Goal: Task Accomplishment & Management: Use online tool/utility

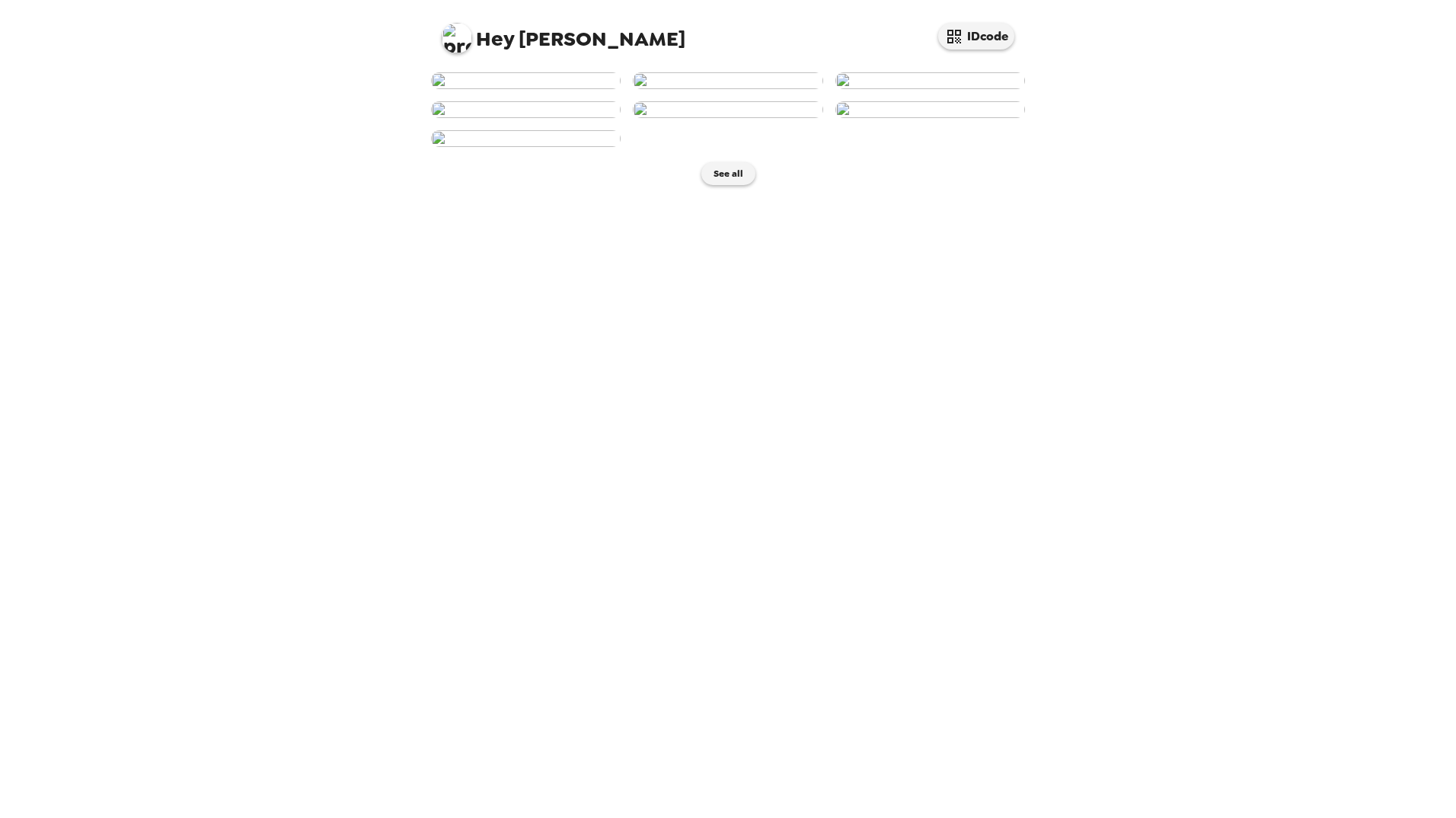
click at [550, 90] on img at bounding box center [526, 81] width 190 height 17
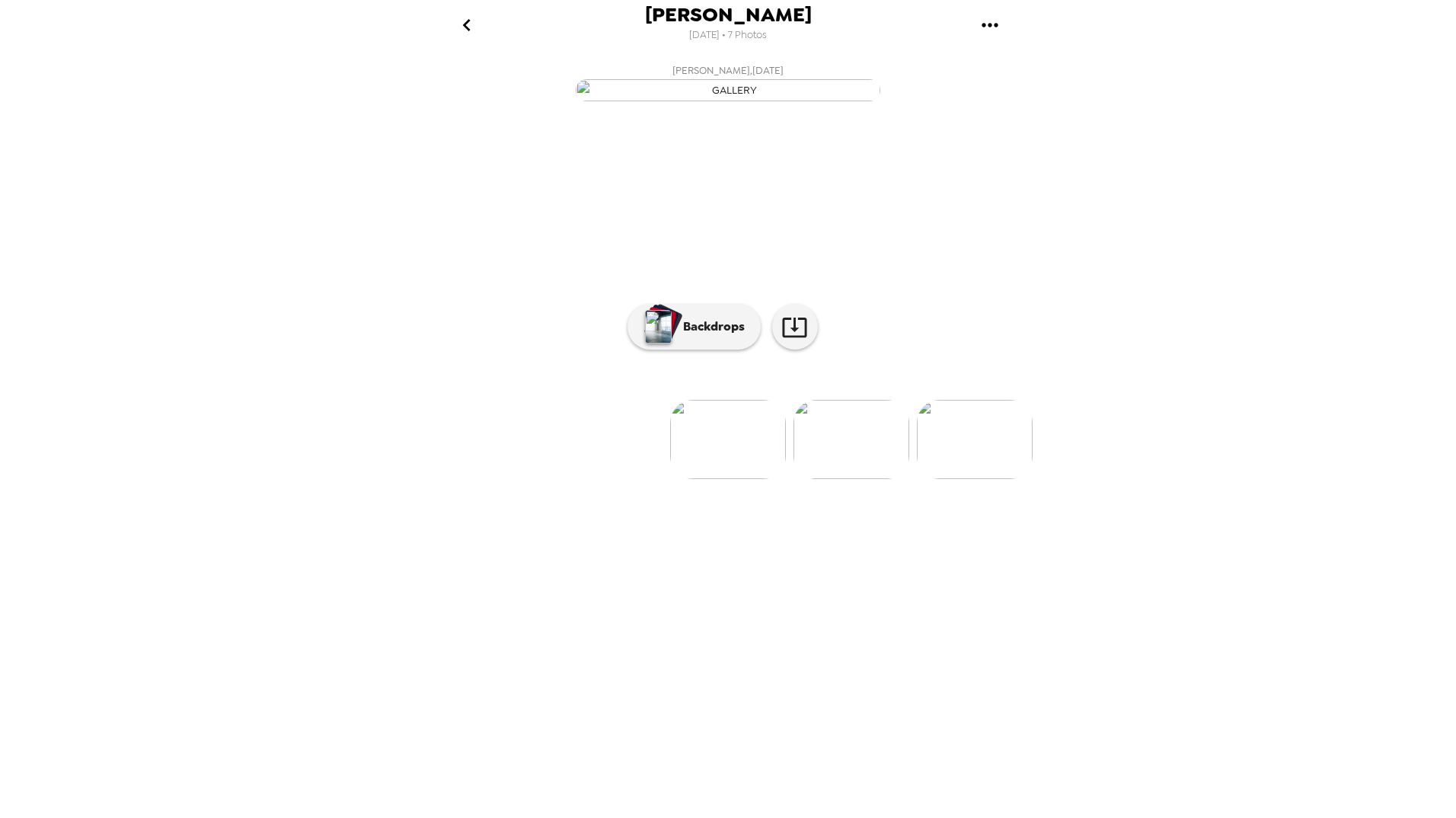
click at [859, 479] on img at bounding box center [851, 440] width 116 height 79
click at [851, 479] on img at bounding box center [852, 440] width 116 height 79
click at [782, 101] on img "button" at bounding box center [728, 90] width 304 height 22
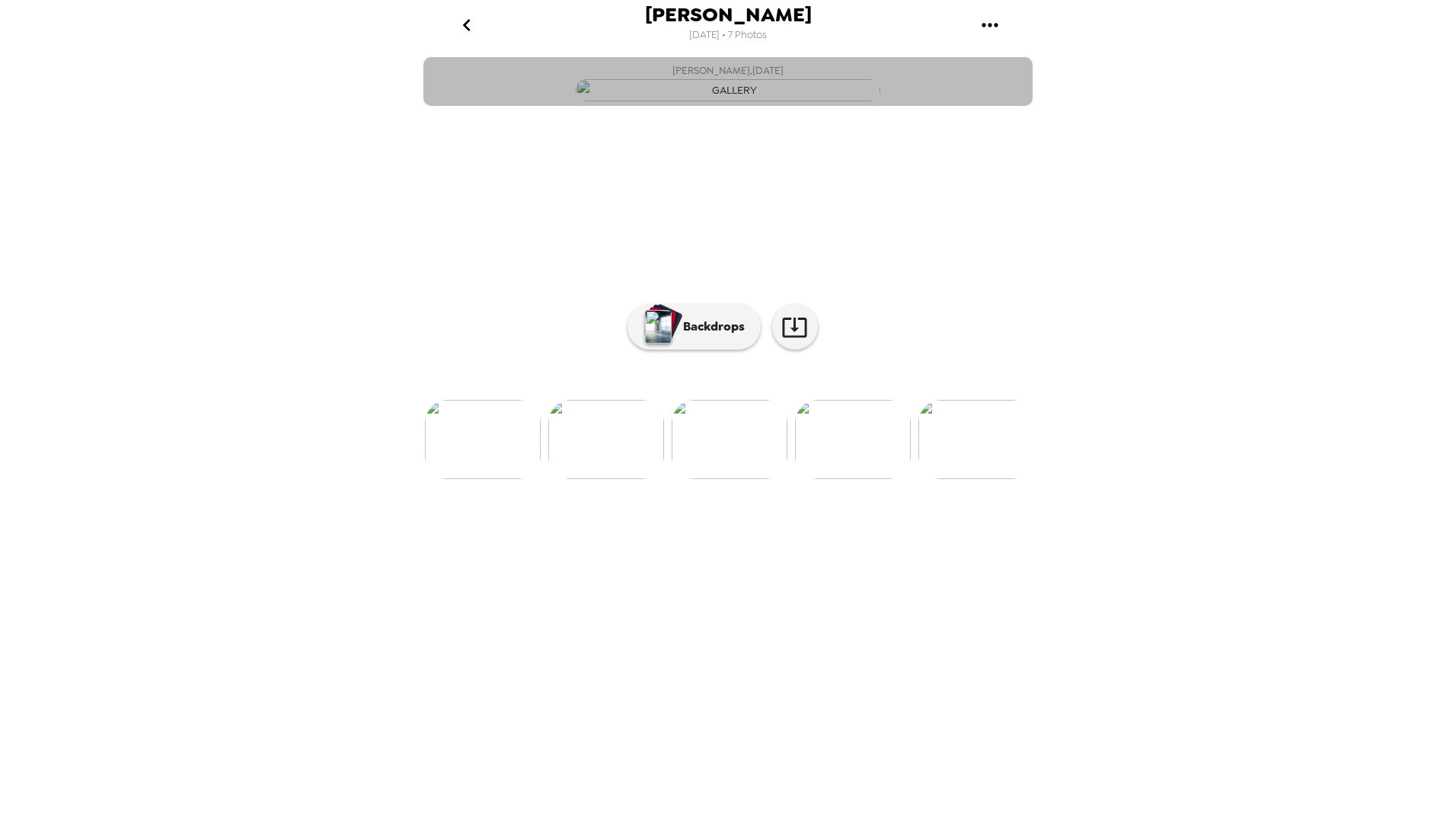
click at [660, 101] on img "button" at bounding box center [728, 90] width 304 height 22
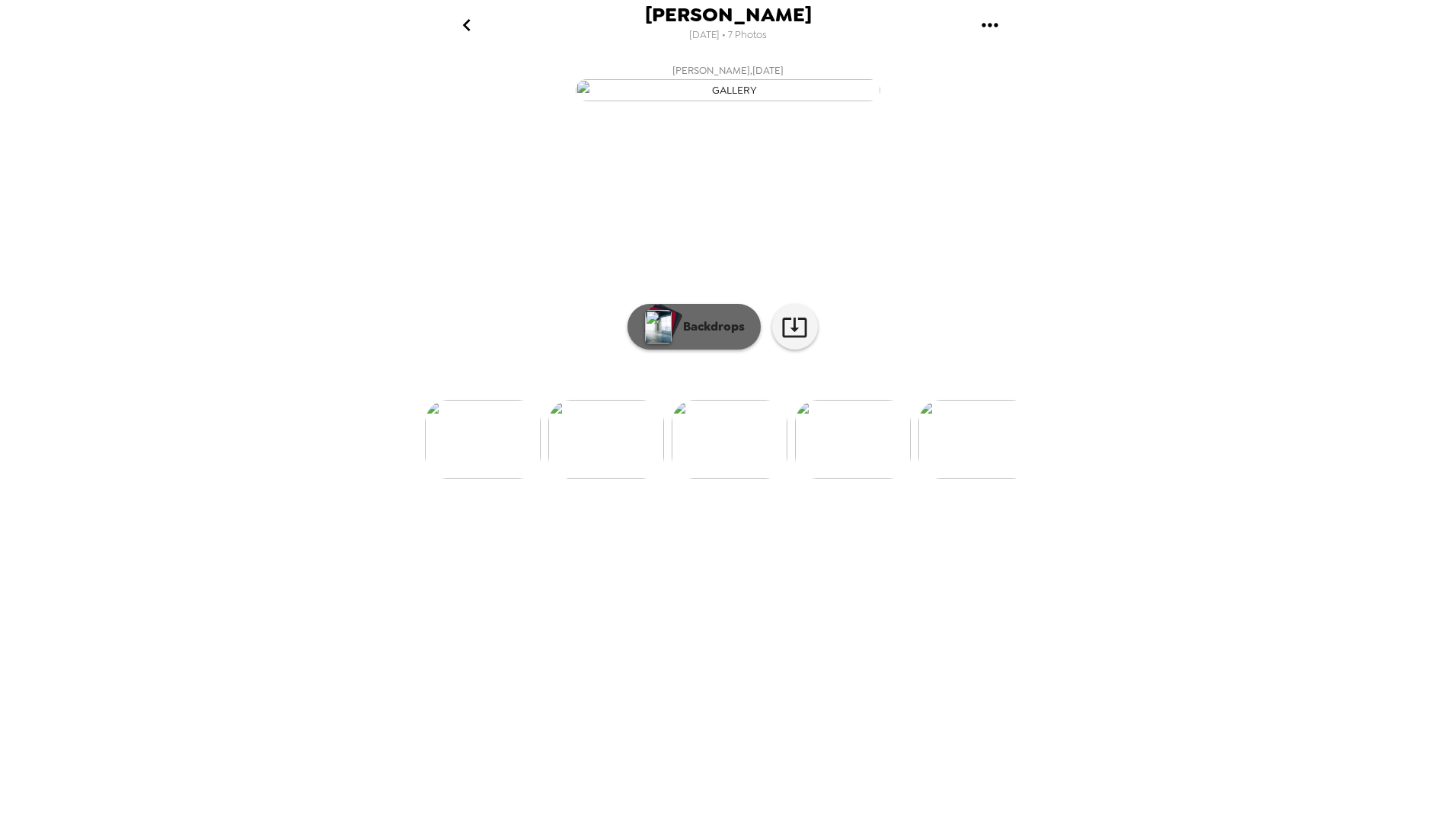
click at [733, 336] on p "Backdrops" at bounding box center [709, 327] width 69 height 18
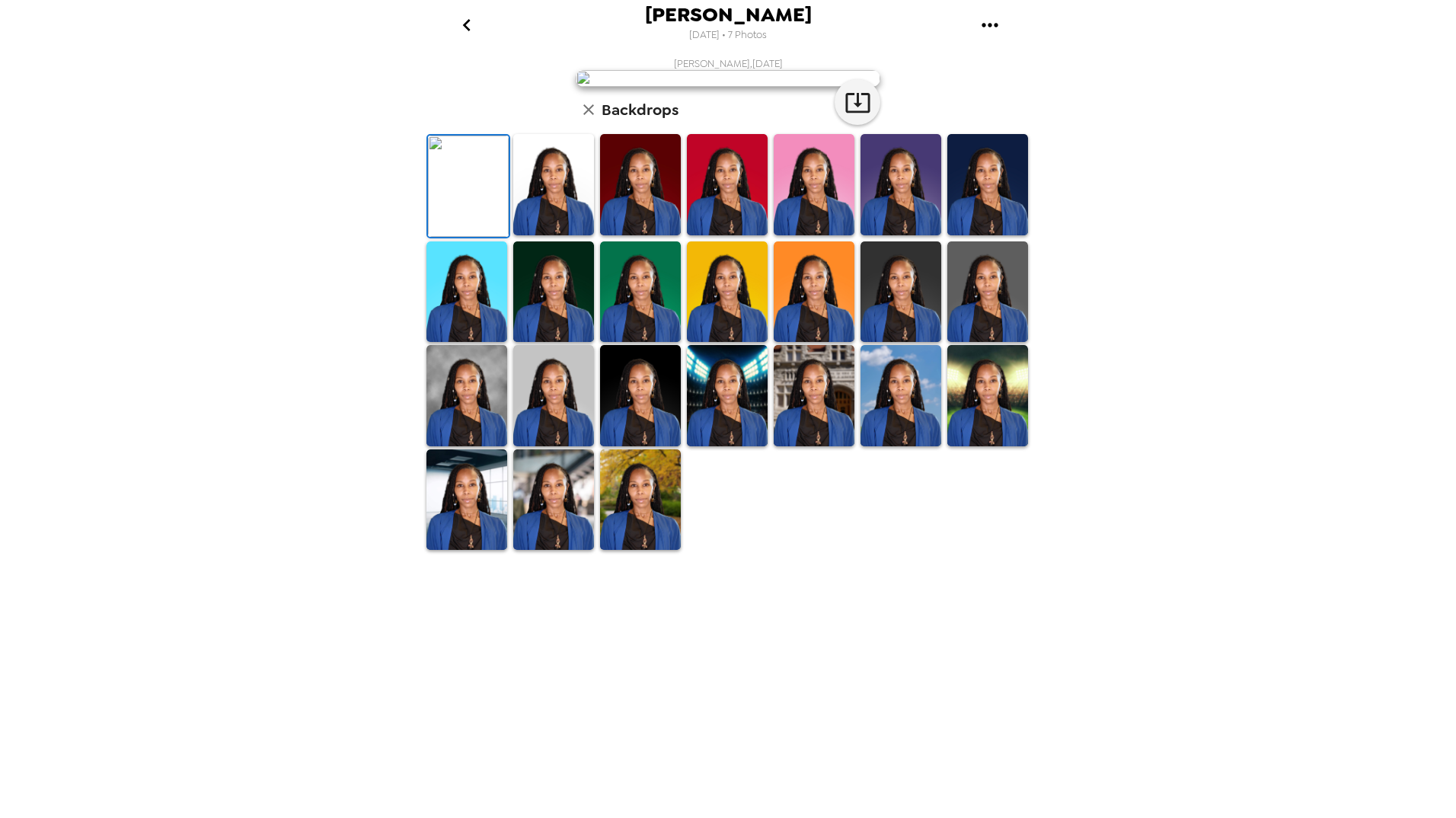
click at [862, 236] on img at bounding box center [901, 185] width 81 height 101
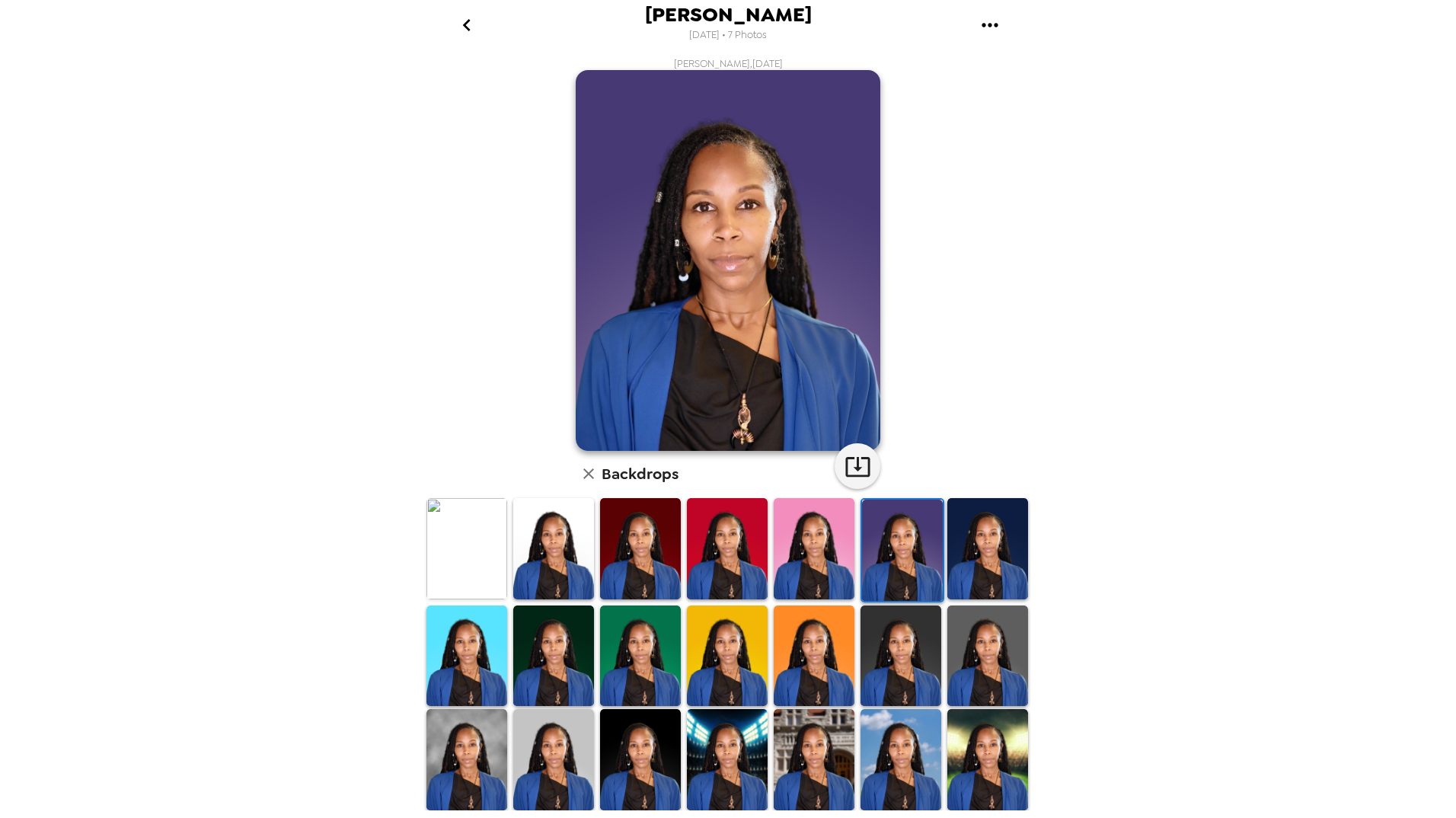
click at [1001, 522] on img at bounding box center [988, 548] width 81 height 101
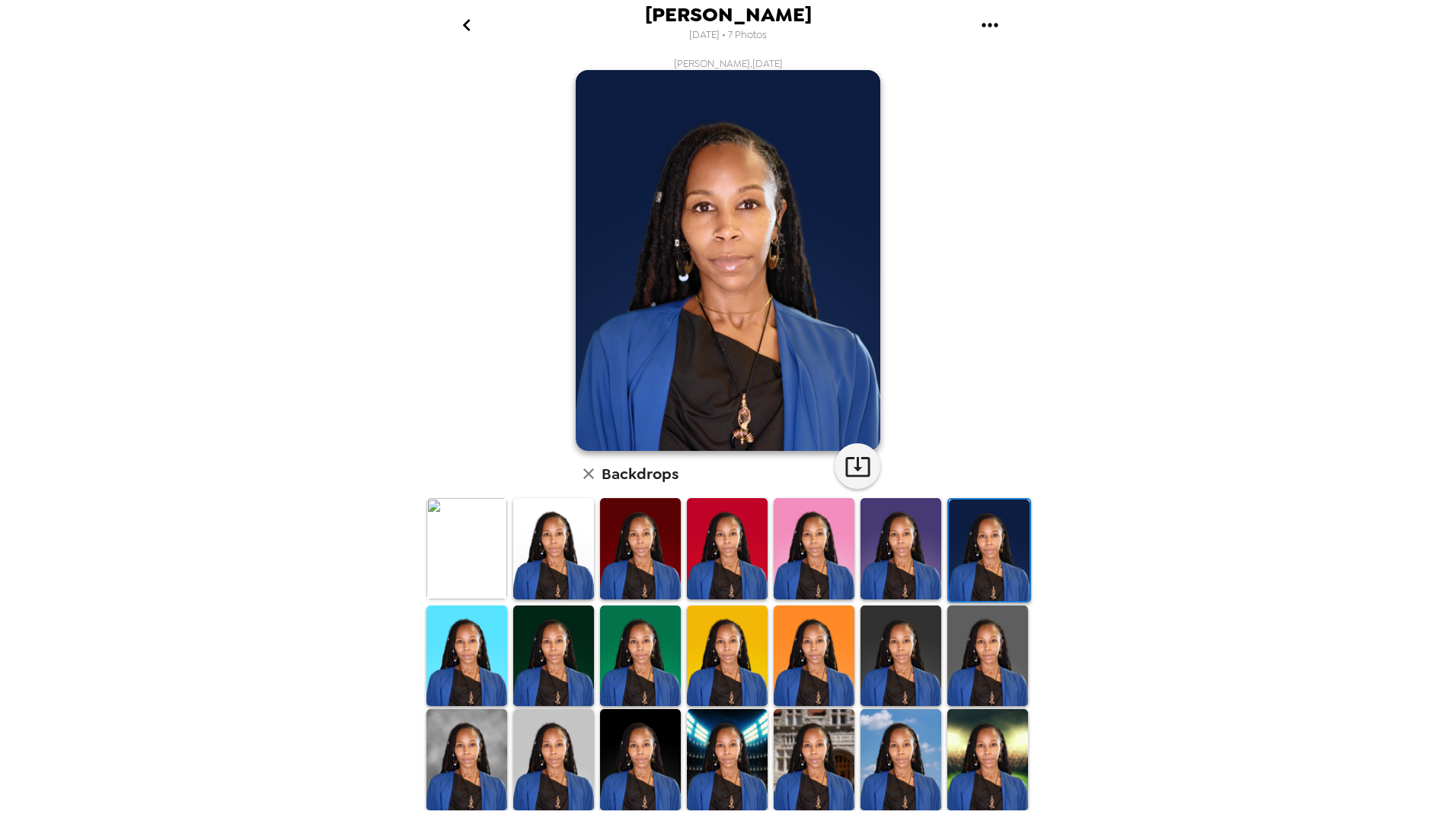
click at [631, 538] on img at bounding box center [640, 548] width 81 height 101
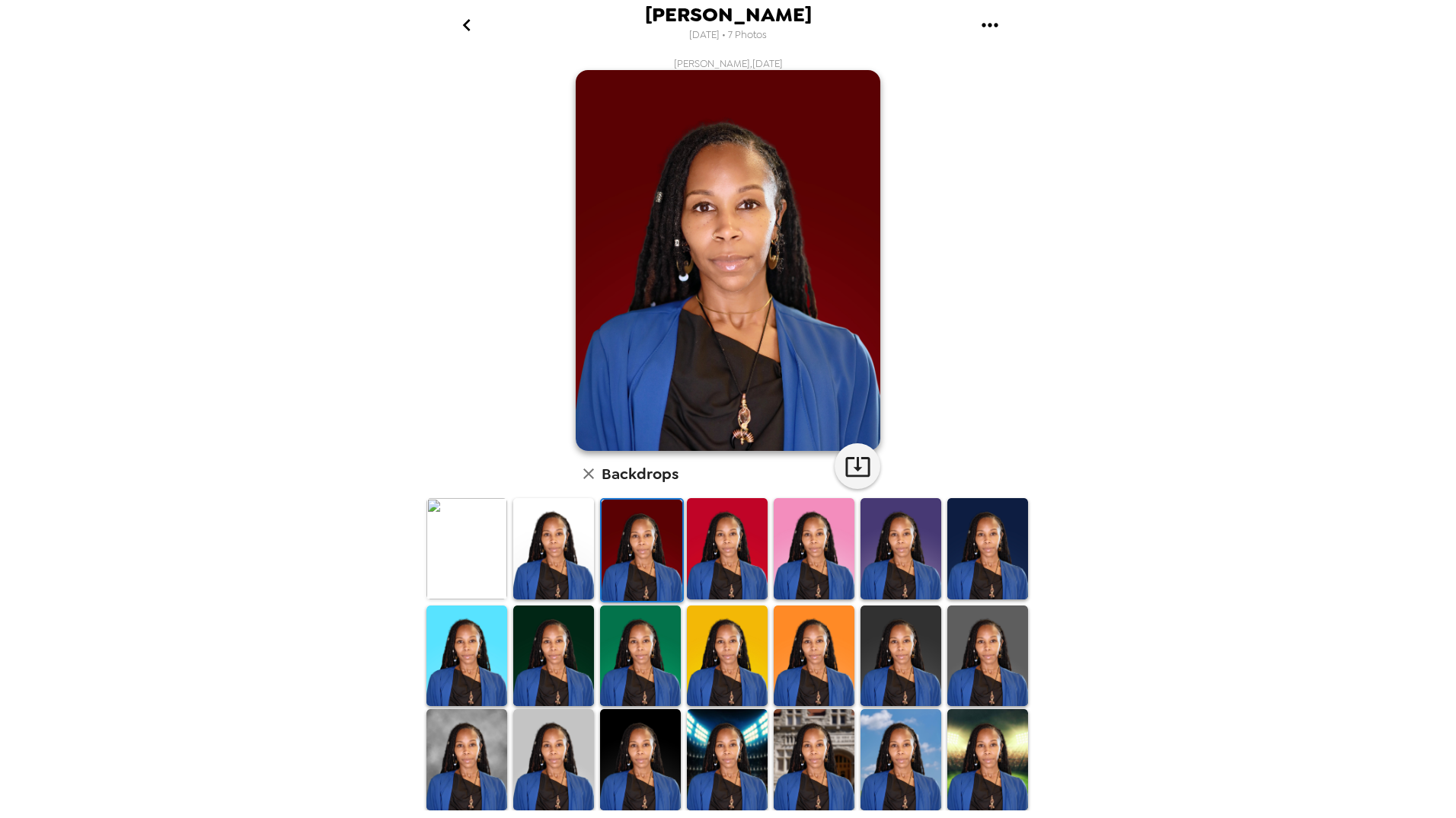
click at [533, 646] on img at bounding box center [553, 656] width 81 height 101
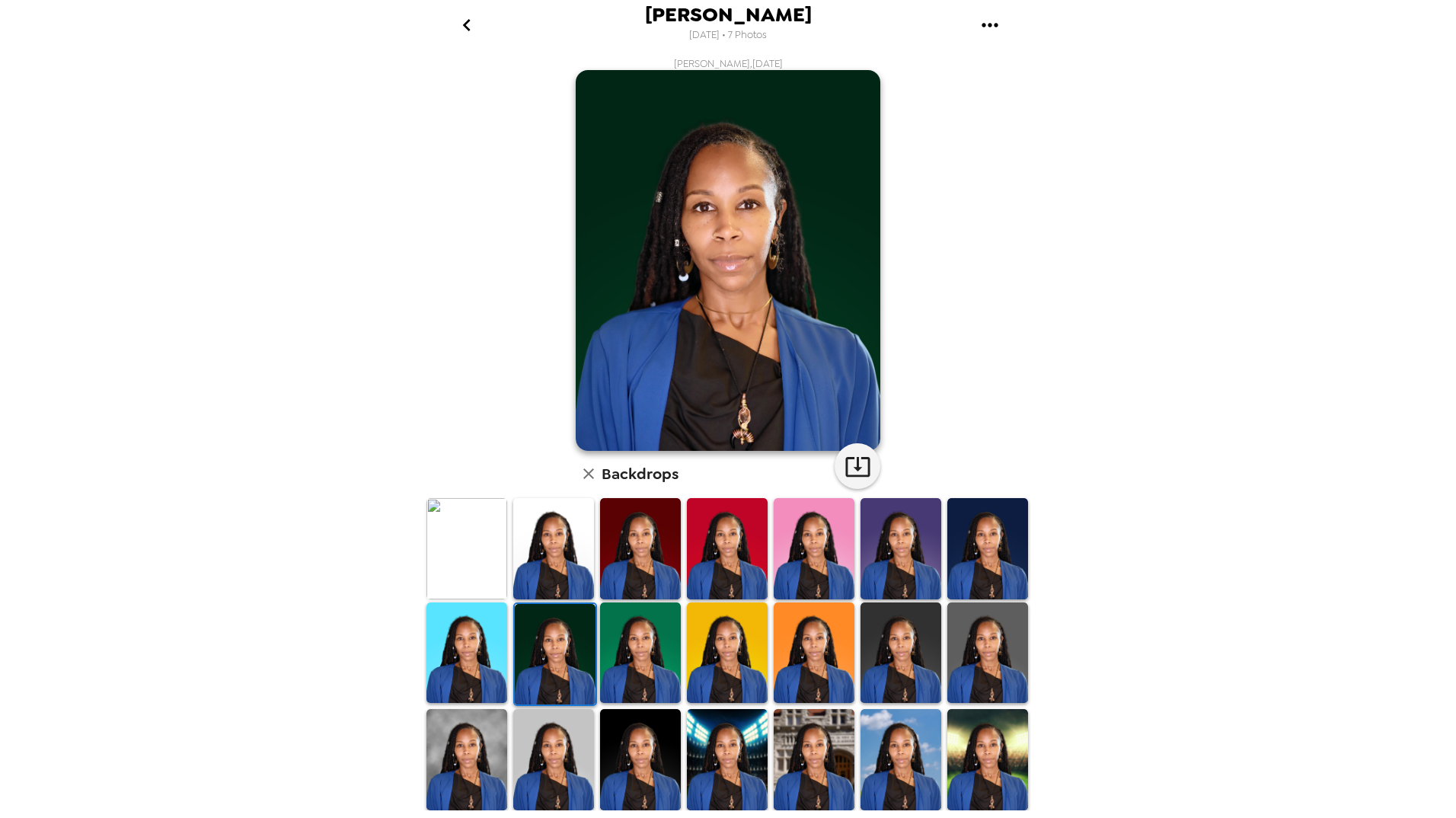
click at [902, 645] on img at bounding box center [901, 653] width 81 height 101
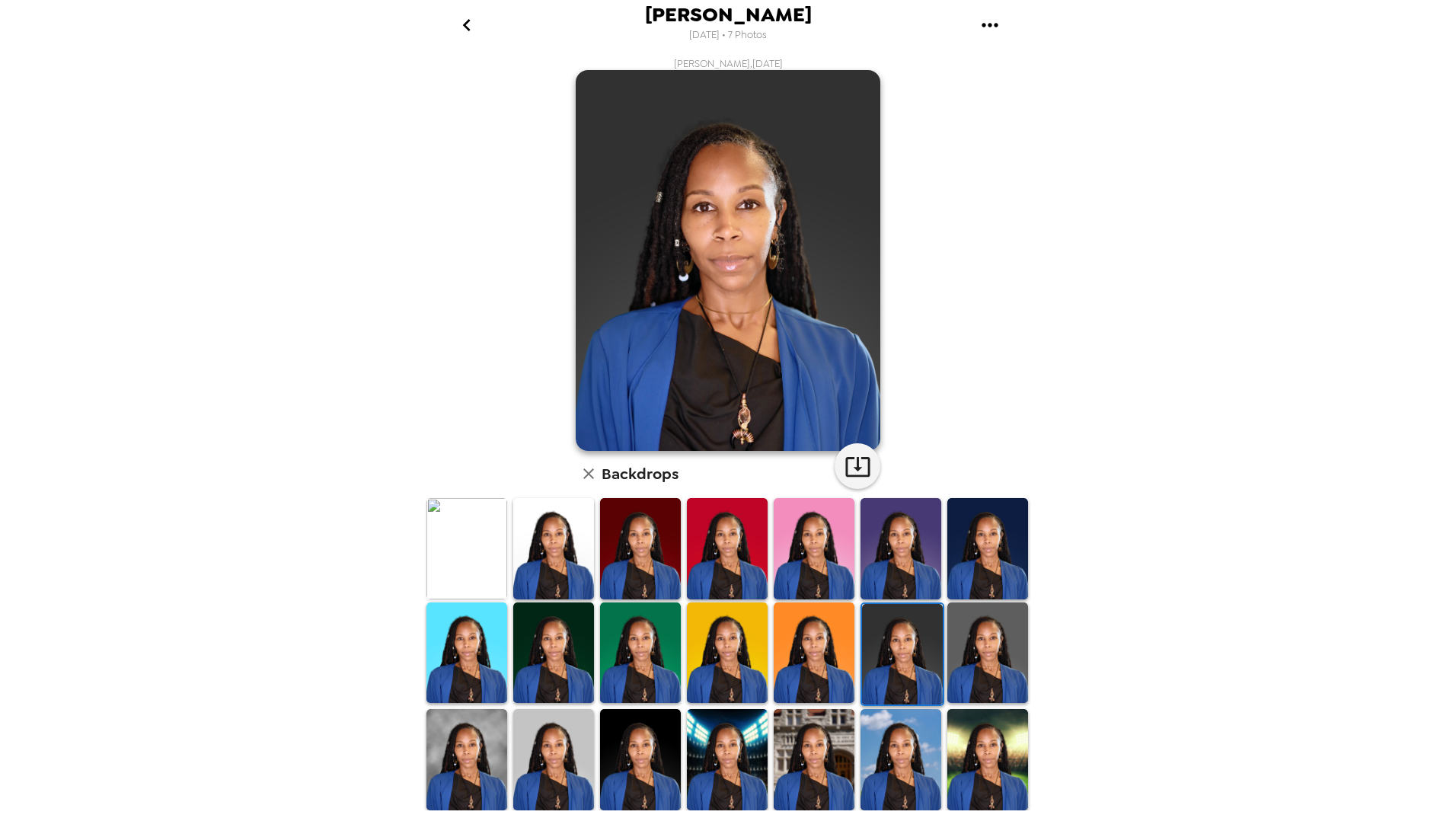
click at [994, 645] on img at bounding box center [988, 653] width 81 height 101
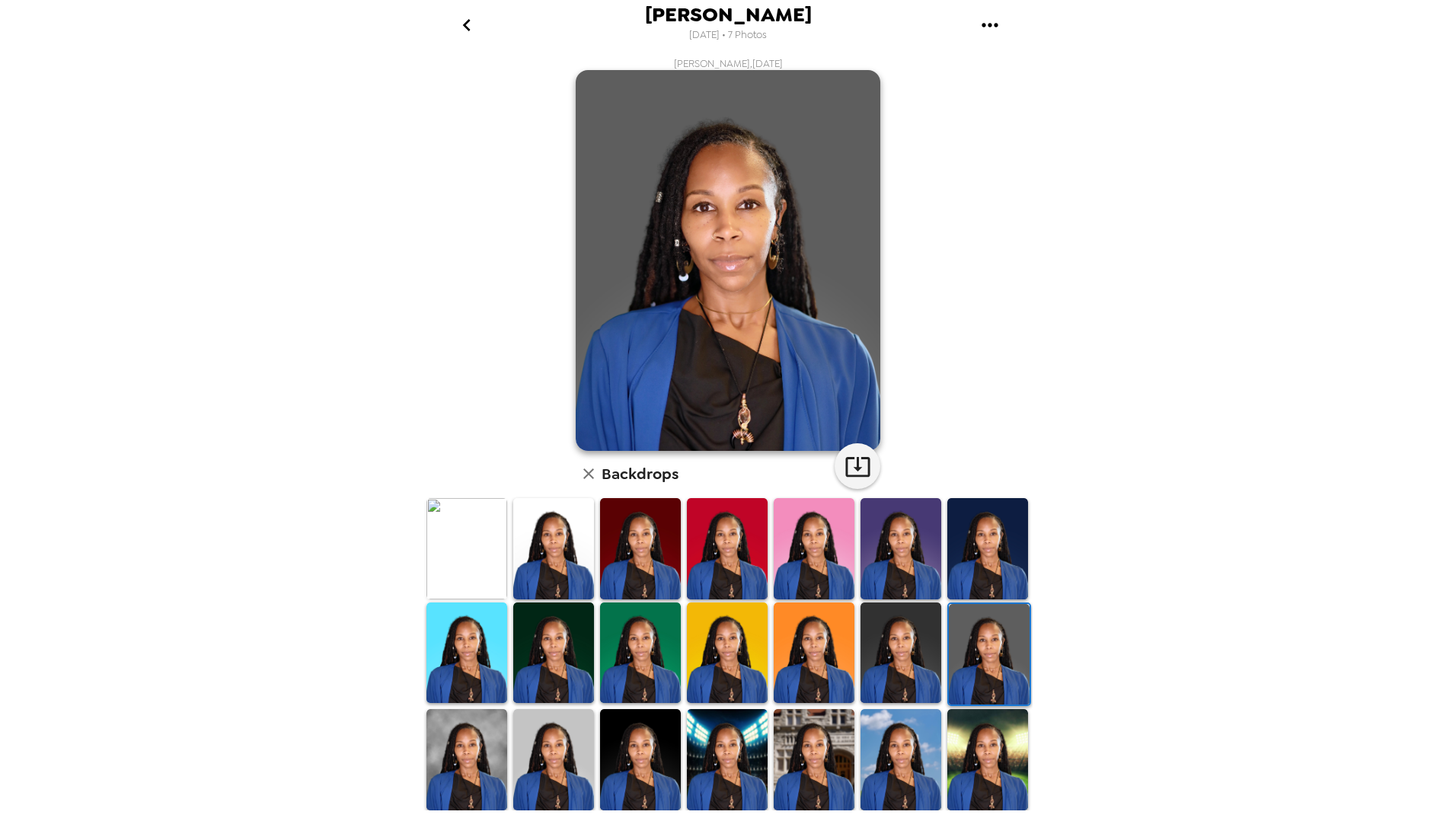
click at [911, 659] on img at bounding box center [901, 653] width 81 height 101
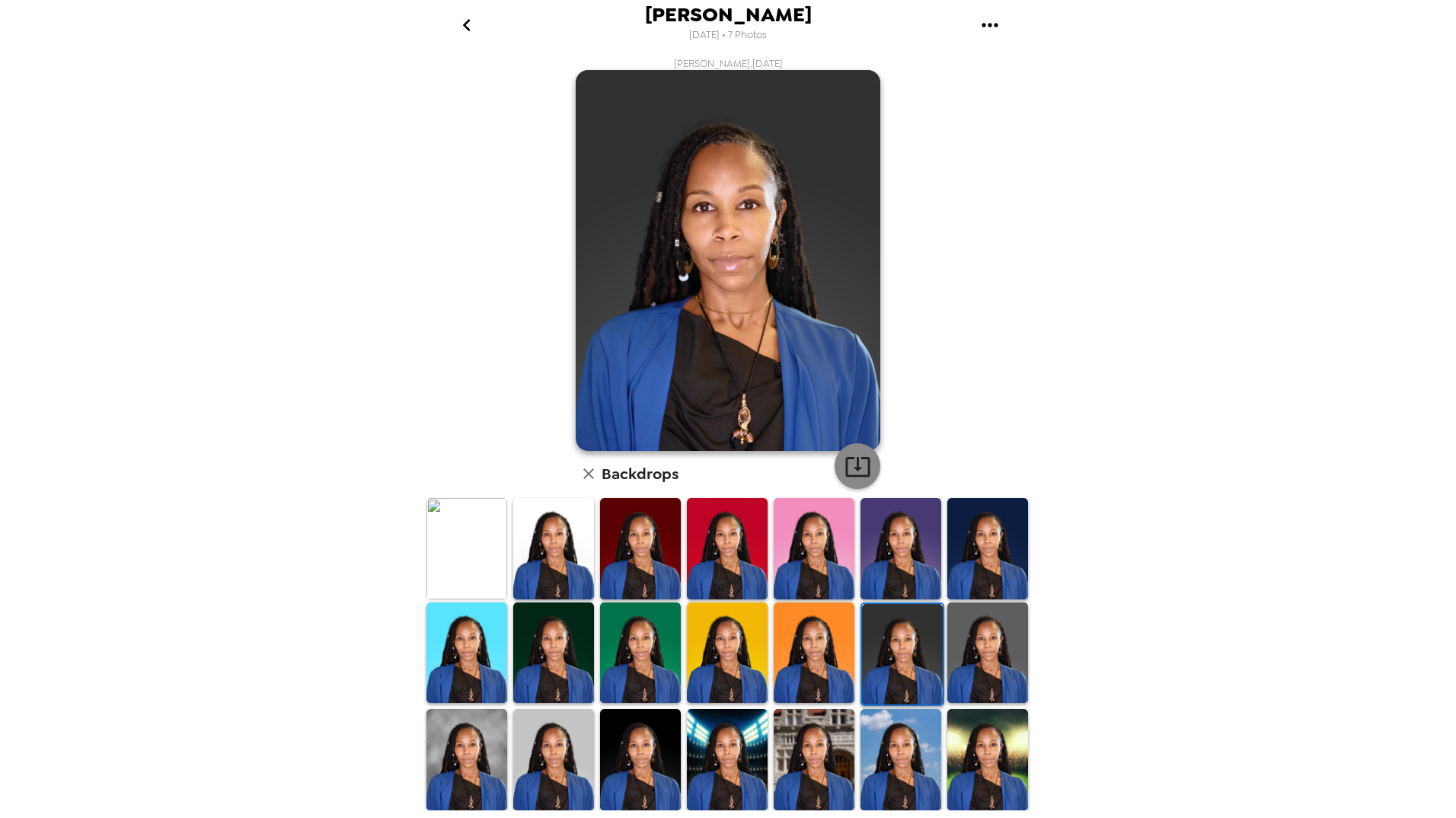
click at [844, 469] on icon "button" at bounding box center [858, 467] width 27 height 27
click at [491, 762] on img at bounding box center [467, 760] width 81 height 101
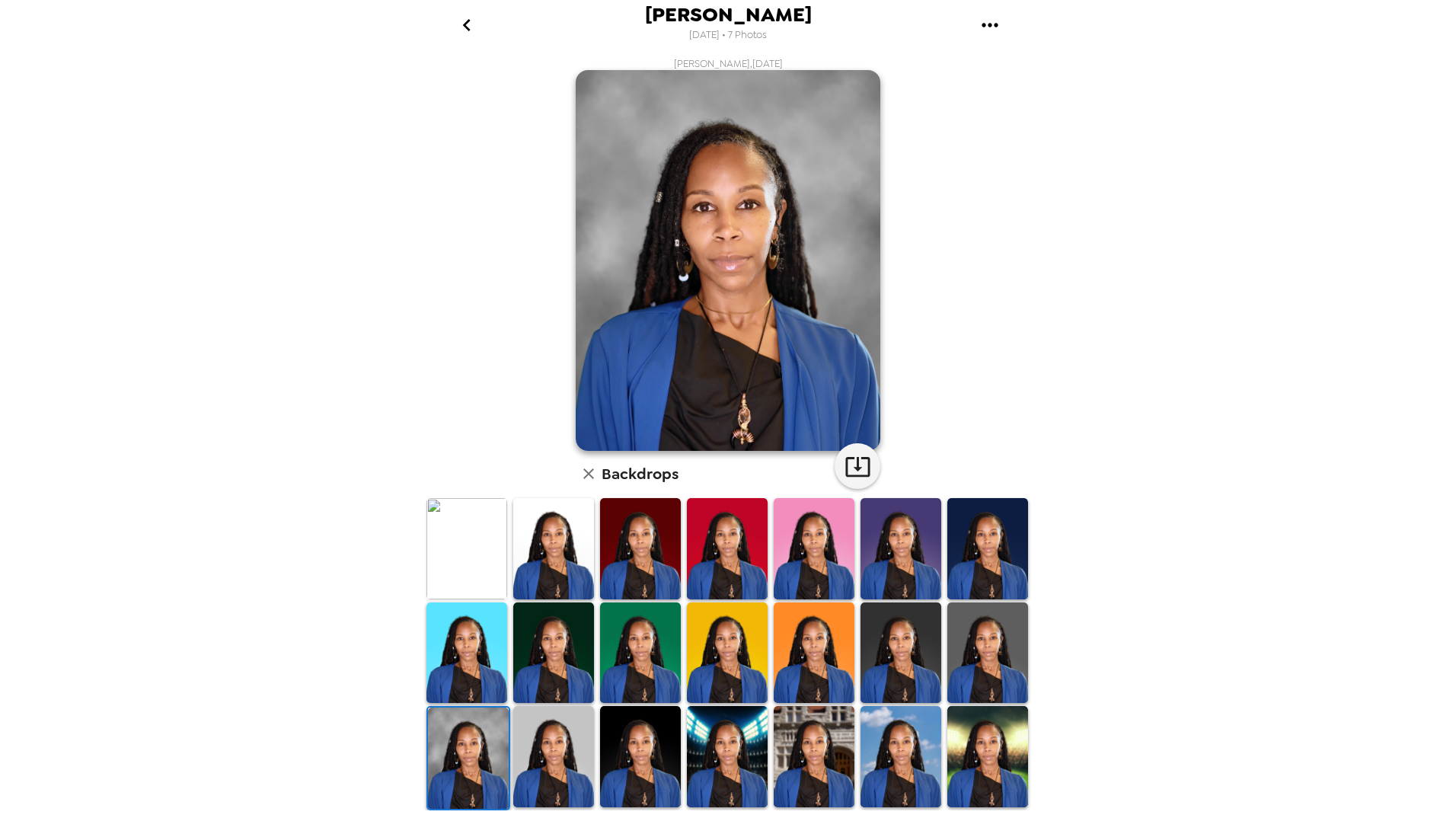
click at [559, 747] on img at bounding box center [553, 756] width 81 height 101
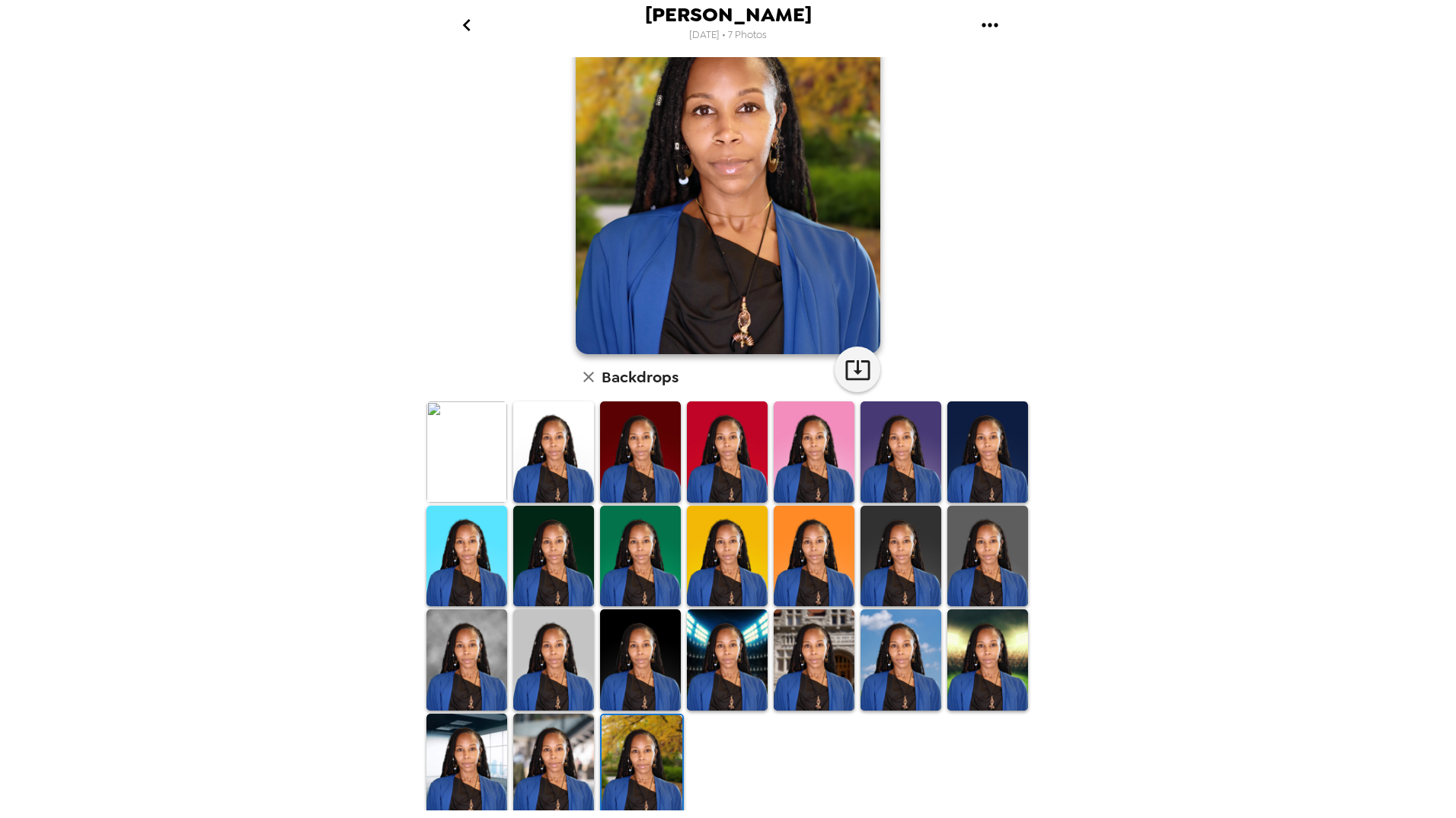
click at [497, 742] on img at bounding box center [467, 764] width 81 height 100
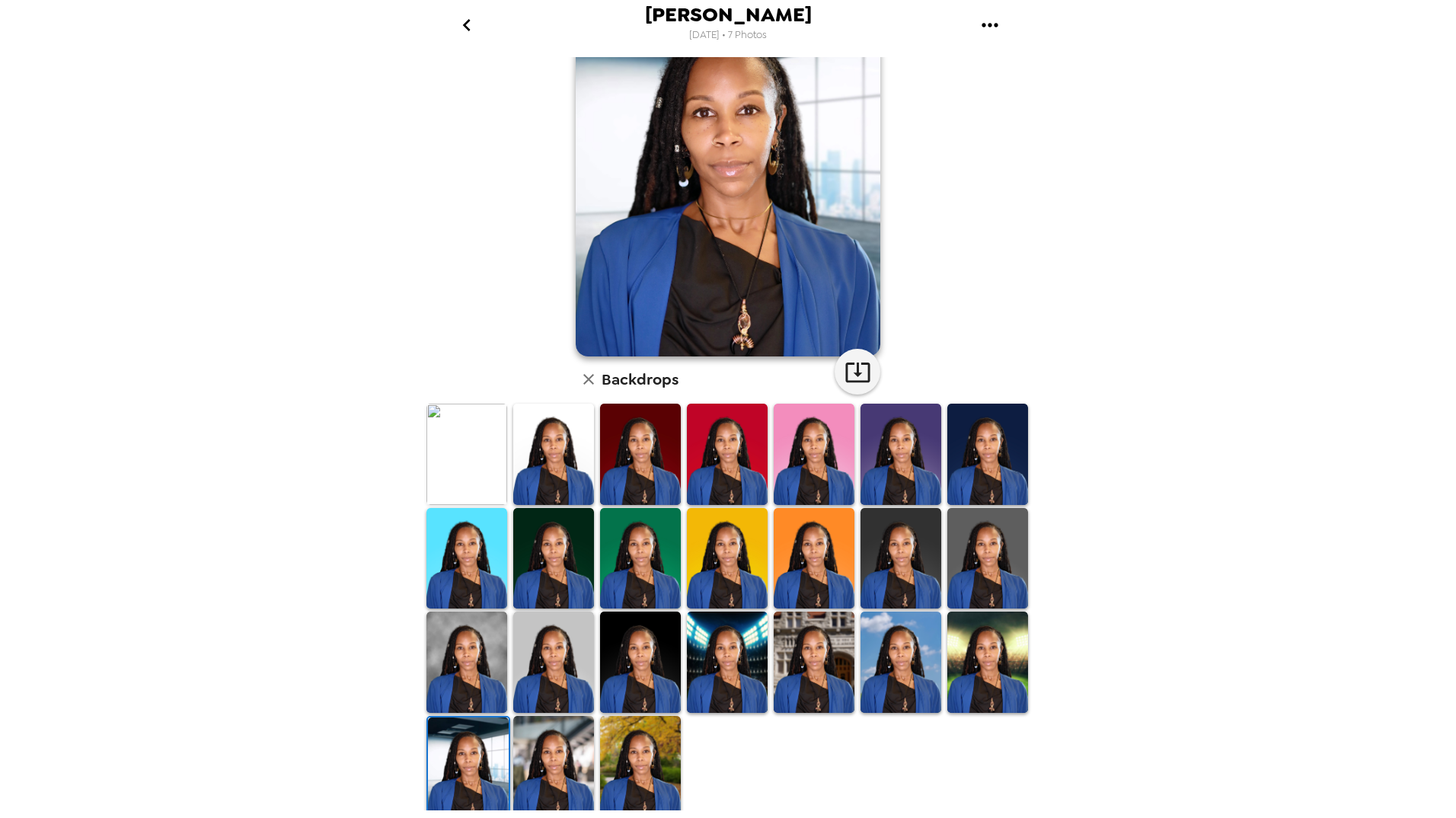
scroll to position [97, 0]
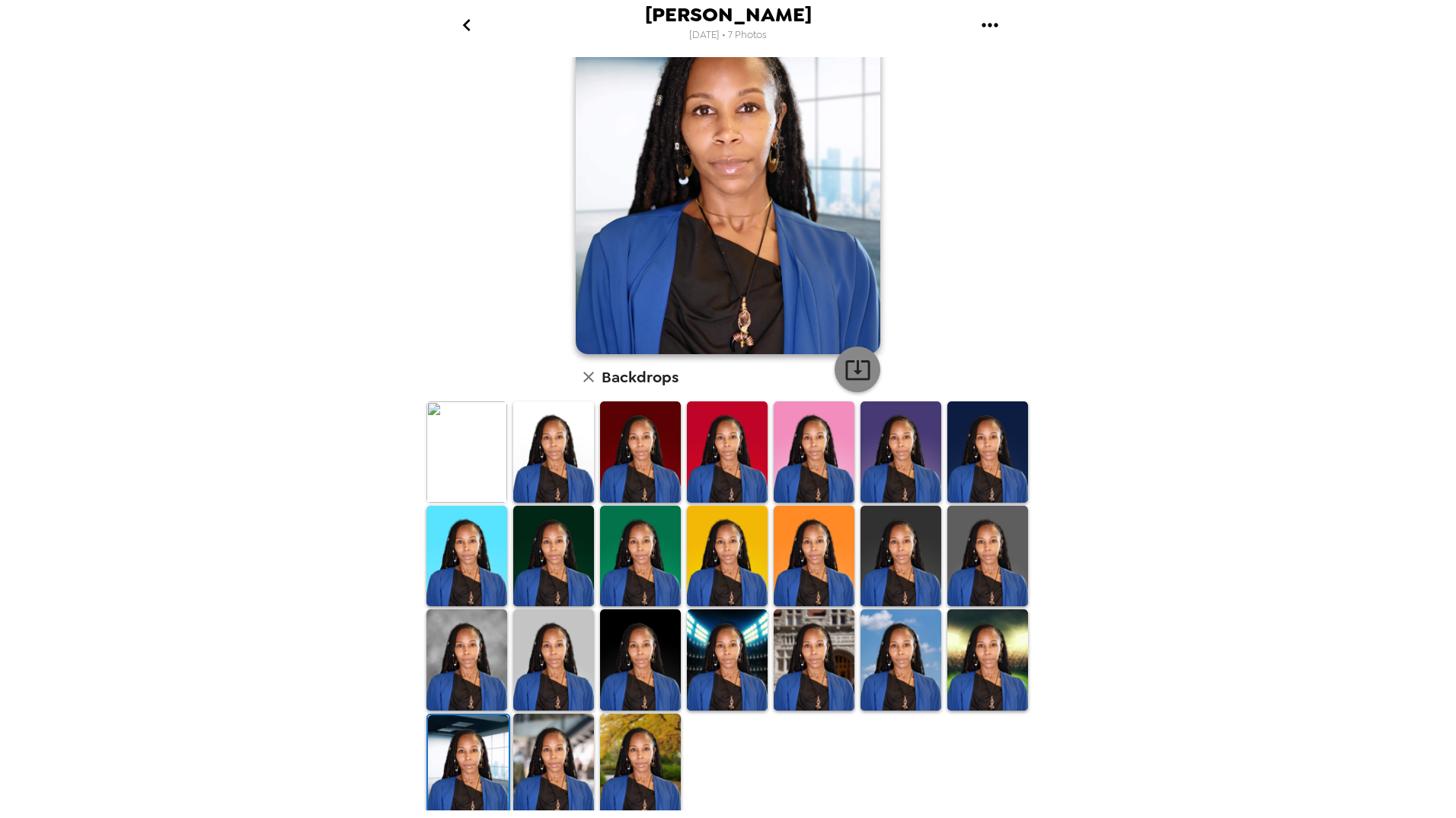
click at [836, 359] on button "button" at bounding box center [857, 369] width 46 height 46
click at [579, 377] on icon "button" at bounding box center [588, 377] width 18 height 18
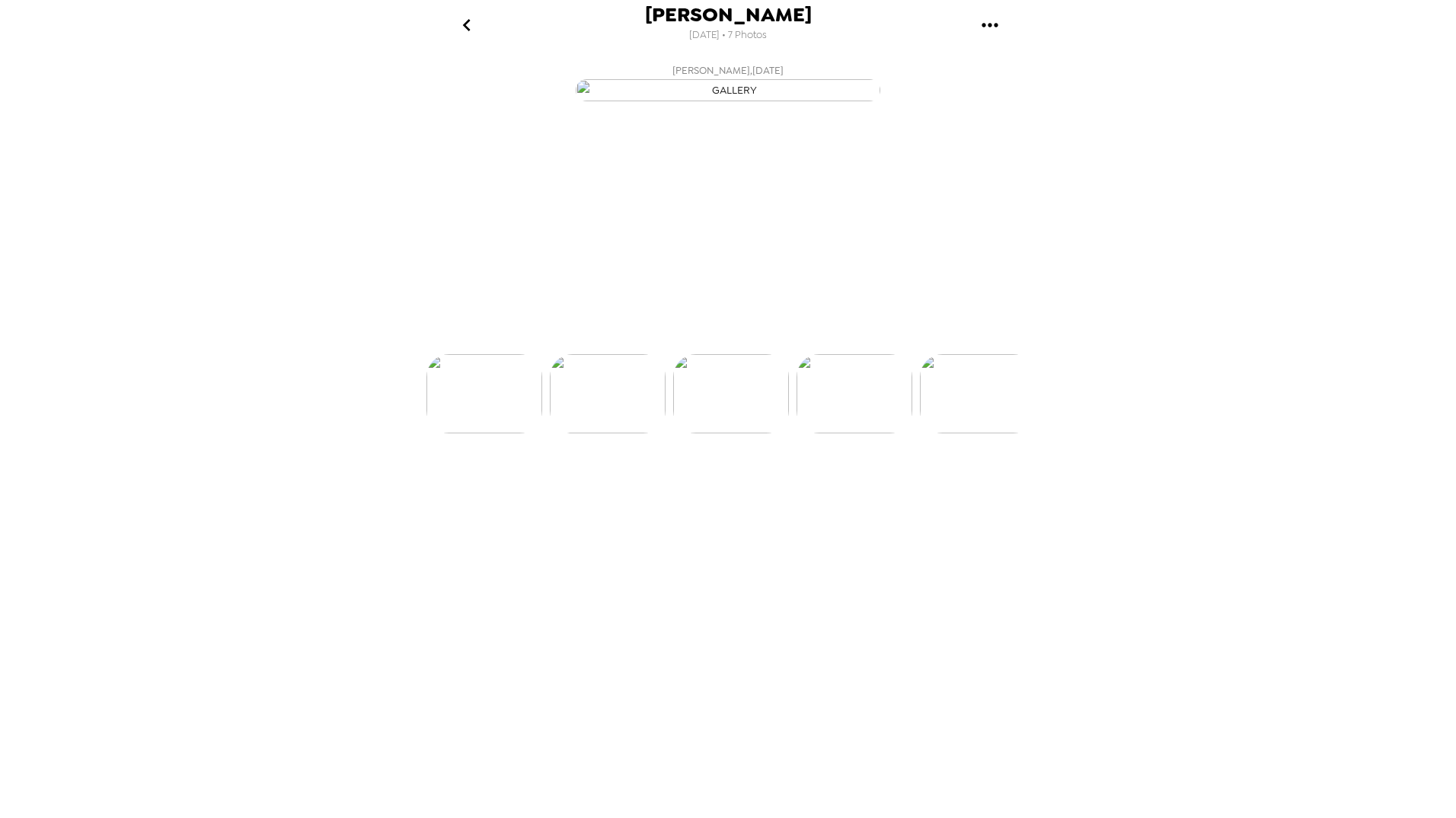
scroll to position [0, 245]
click at [639, 479] on img at bounding box center [605, 440] width 116 height 79
click at [992, 479] on img at bounding box center [975, 440] width 116 height 79
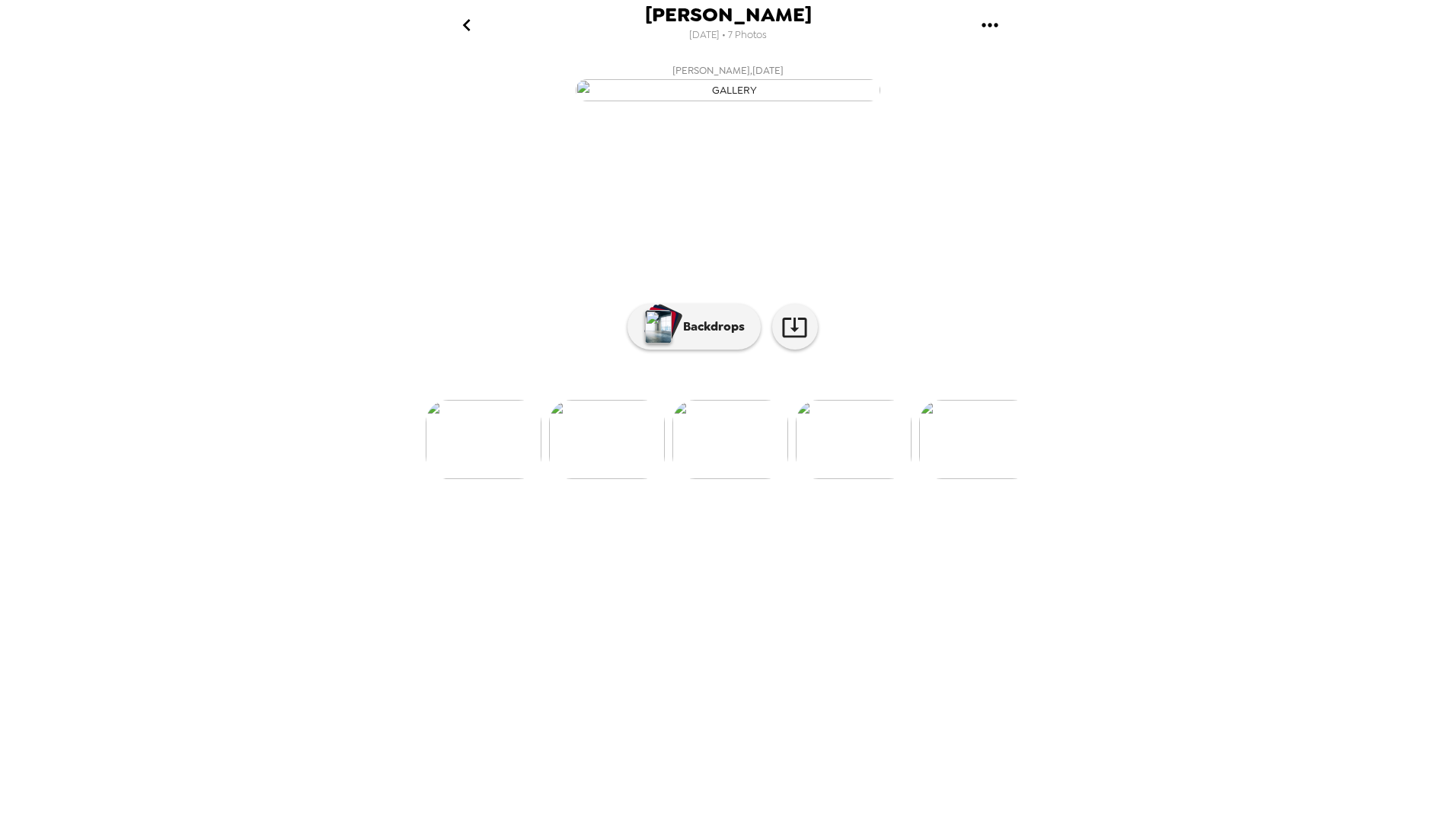
click at [896, 479] on img at bounding box center [853, 440] width 116 height 79
click at [885, 479] on img at bounding box center [854, 440] width 116 height 79
click at [849, 479] on img at bounding box center [854, 440] width 116 height 79
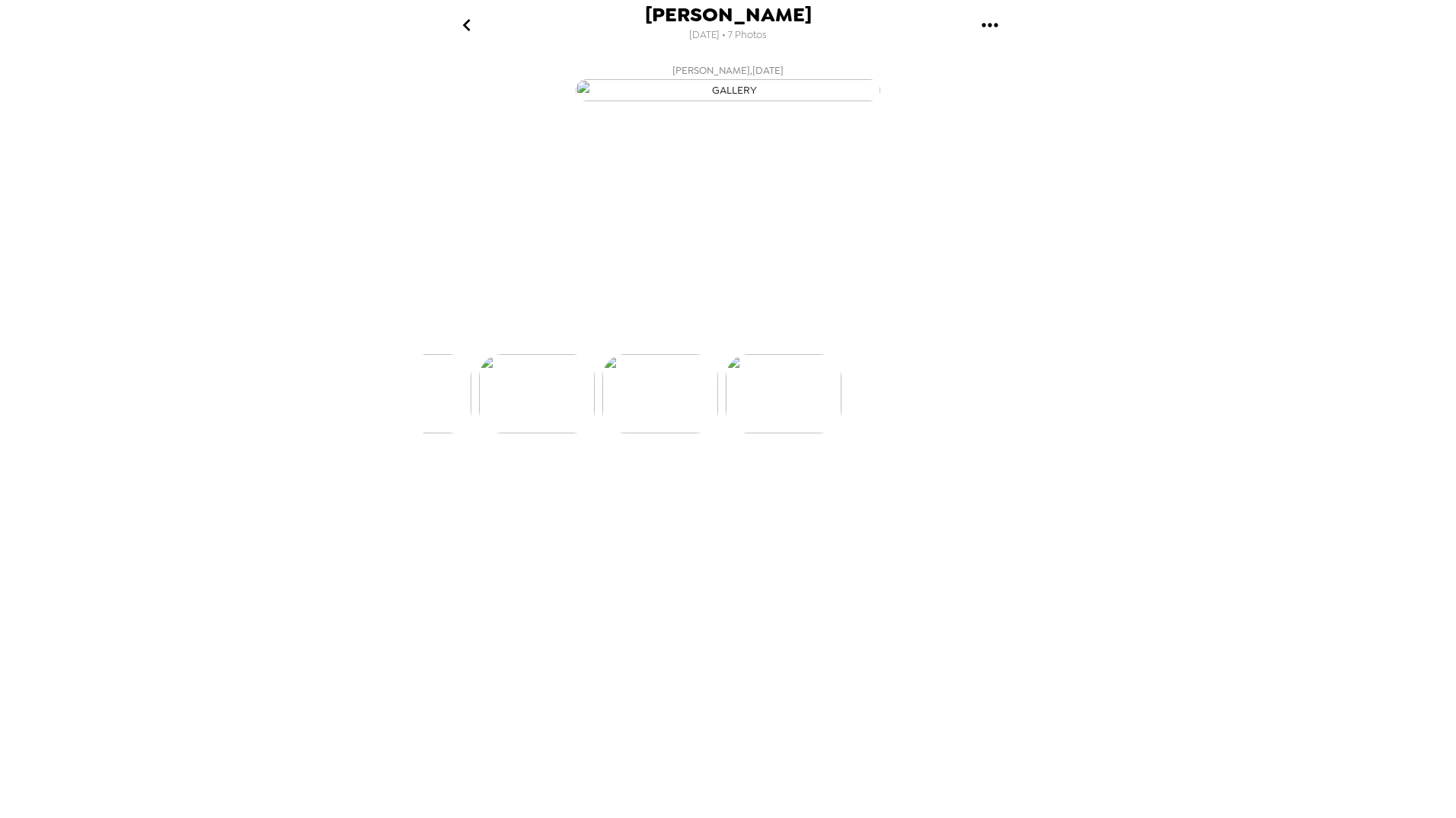
scroll to position [0, 736]
